Goal: Navigation & Orientation: Find specific page/section

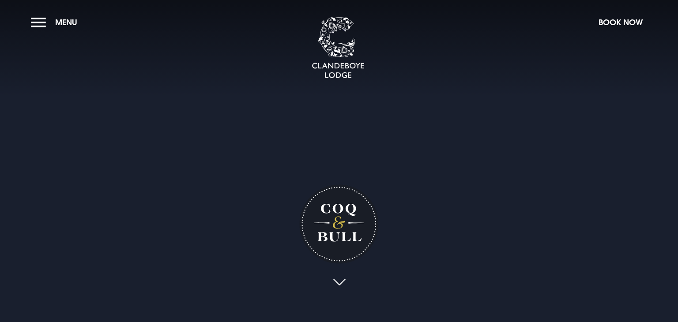
click at [340, 283] on link at bounding box center [339, 282] width 20 height 19
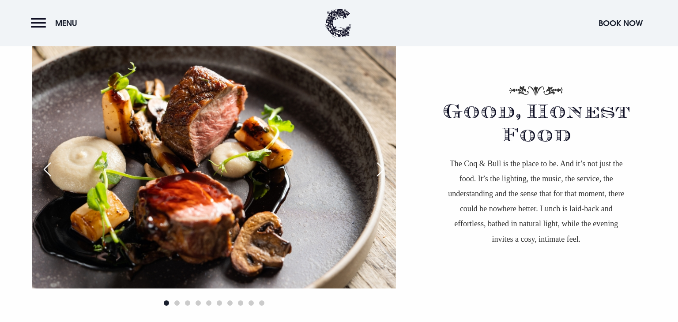
scroll to position [583, 0]
click at [382, 168] on div "Next slide" at bounding box center [381, 168] width 22 height 19
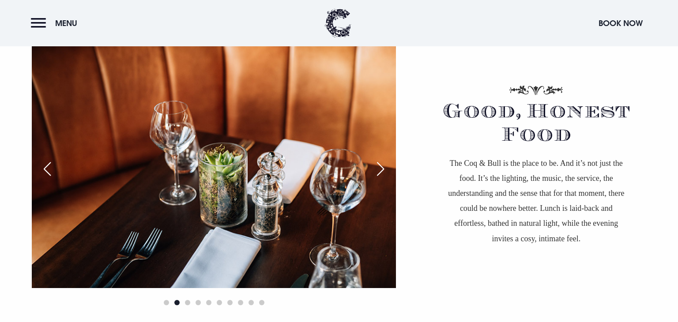
click at [385, 169] on div "Next slide" at bounding box center [381, 168] width 22 height 19
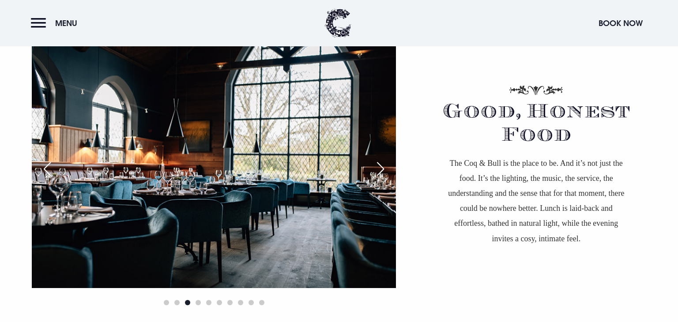
click at [385, 169] on div "Next slide" at bounding box center [381, 168] width 22 height 19
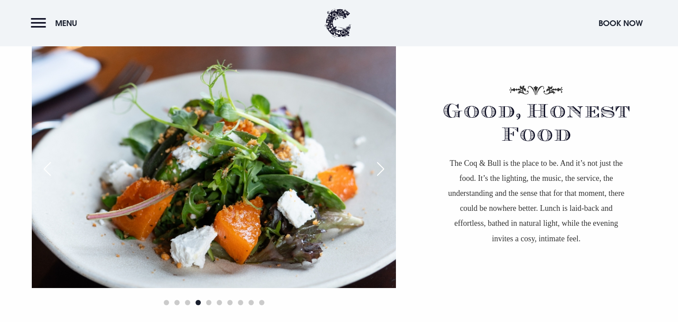
click at [385, 169] on div "Next slide" at bounding box center [381, 168] width 22 height 19
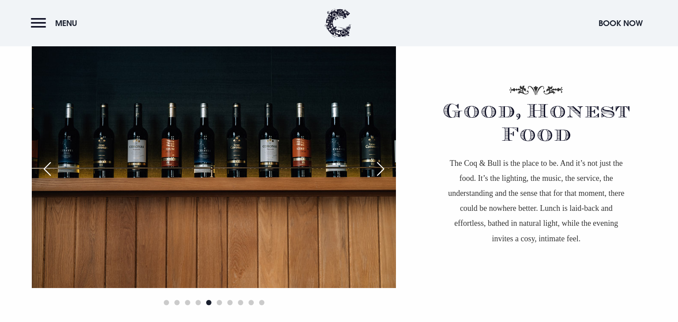
click at [385, 169] on div "Next slide" at bounding box center [381, 168] width 22 height 19
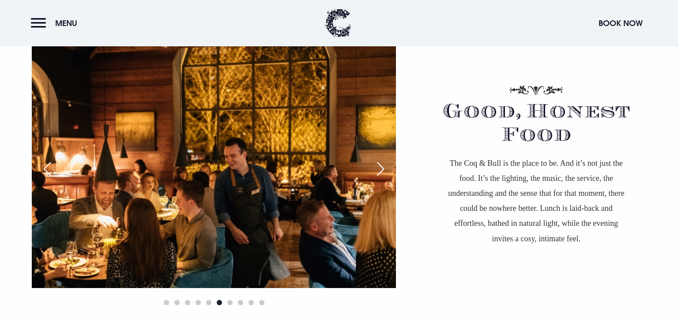
click at [385, 169] on div "Next slide" at bounding box center [381, 168] width 22 height 19
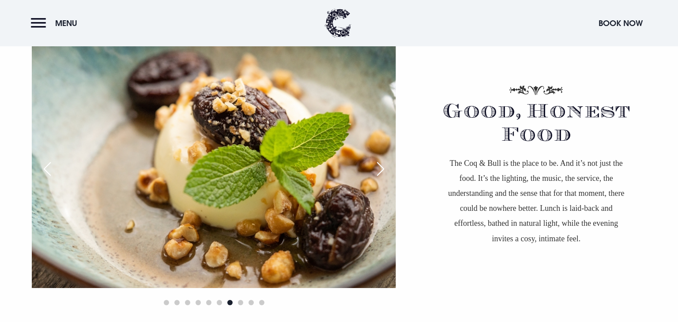
click at [385, 169] on div "Next slide" at bounding box center [381, 168] width 22 height 19
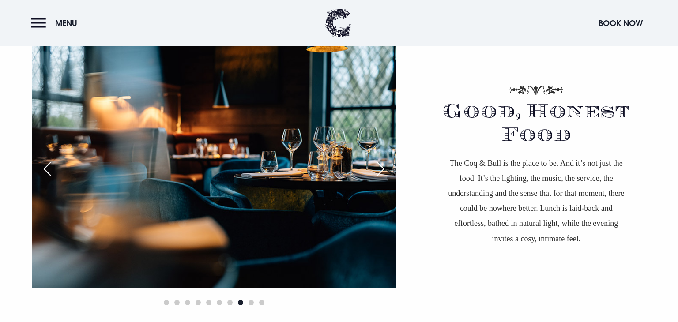
click at [385, 169] on div "Next slide" at bounding box center [381, 168] width 22 height 19
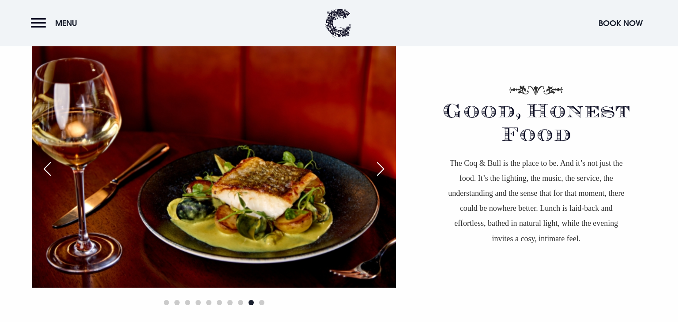
click at [385, 169] on div "Next slide" at bounding box center [381, 168] width 22 height 19
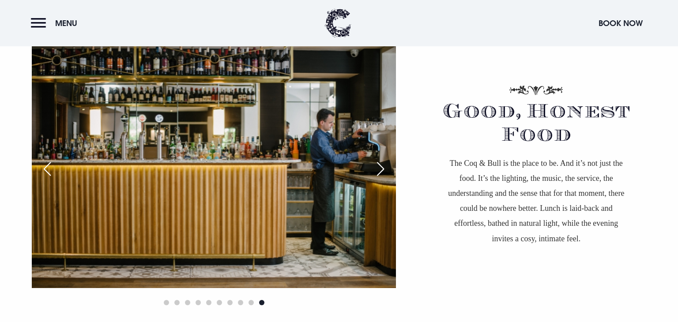
click at [385, 169] on div "Next slide" at bounding box center [381, 168] width 22 height 19
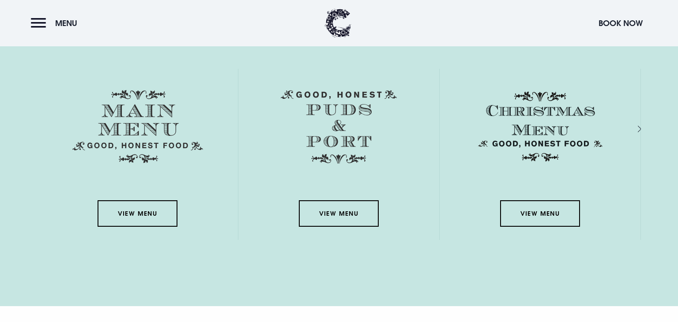
scroll to position [1302, 0]
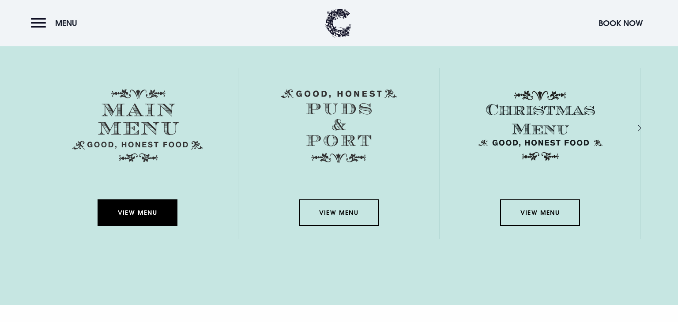
click at [139, 208] on link "View Menu" at bounding box center [137, 213] width 79 height 26
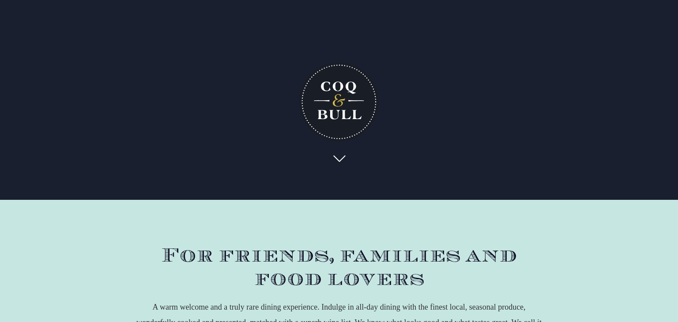
scroll to position [0, 0]
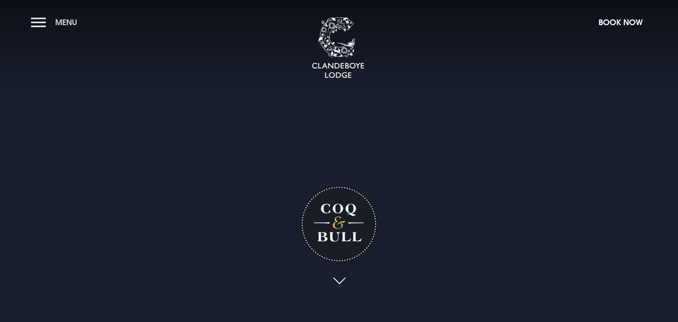
click at [43, 22] on button "Menu" at bounding box center [56, 22] width 51 height 19
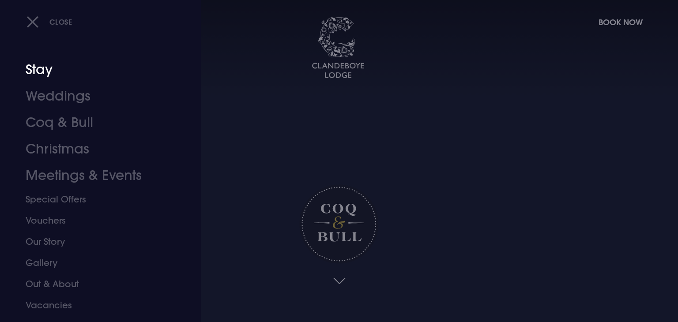
click at [51, 79] on link "Stay" at bounding box center [96, 70] width 140 height 26
